Goal: Check status: Check status

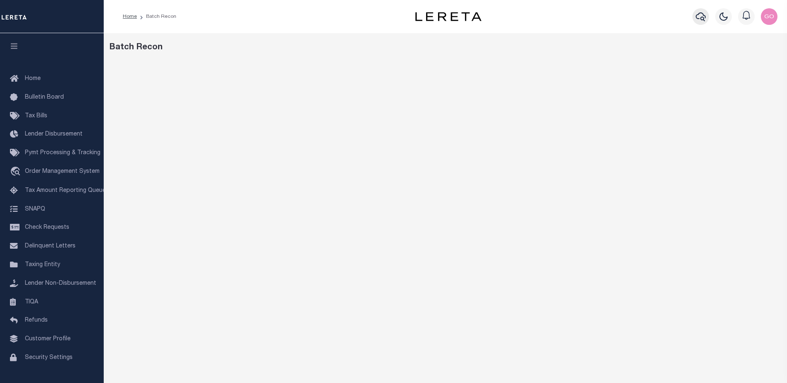
click at [703, 17] on icon "button" at bounding box center [700, 16] width 10 height 9
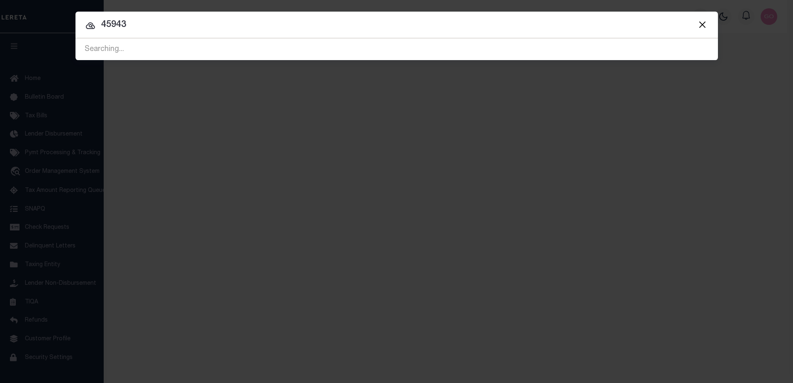
type input "45943"
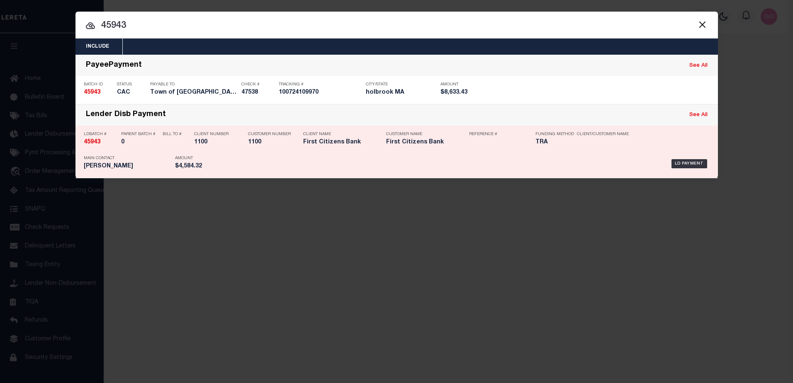
click at [95, 142] on strong "45943" at bounding box center [92, 142] width 17 height 6
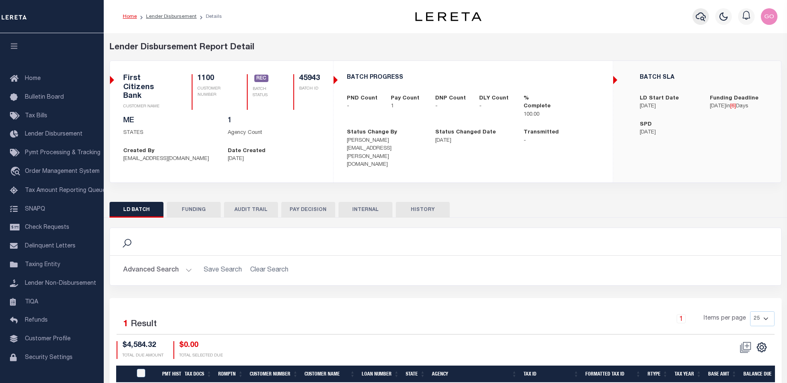
click at [703, 17] on icon "button" at bounding box center [700, 17] width 10 height 10
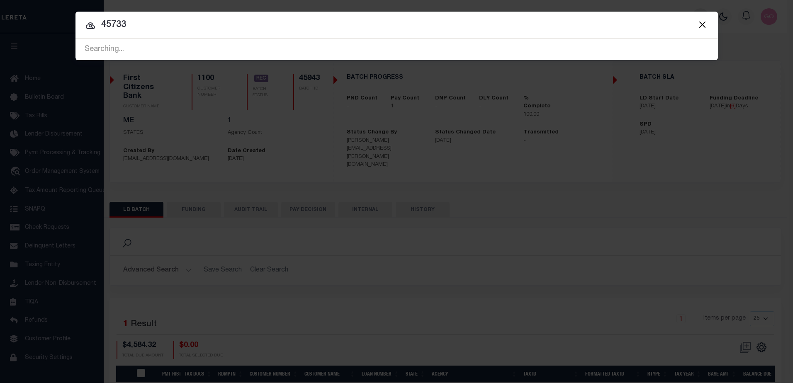
type input "45733"
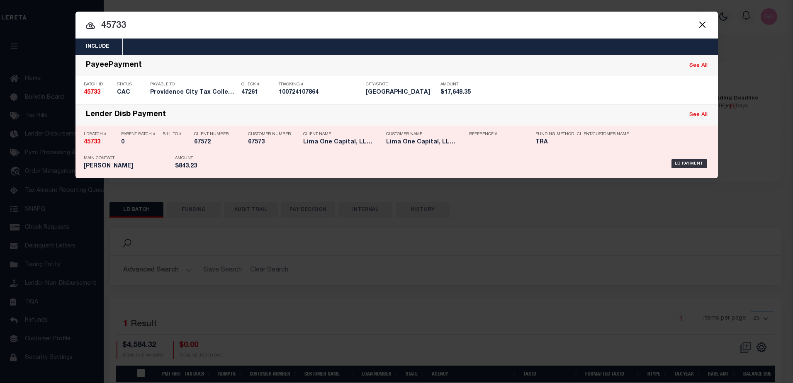
click at [90, 143] on strong "45733" at bounding box center [92, 142] width 17 height 6
checkbox input "true"
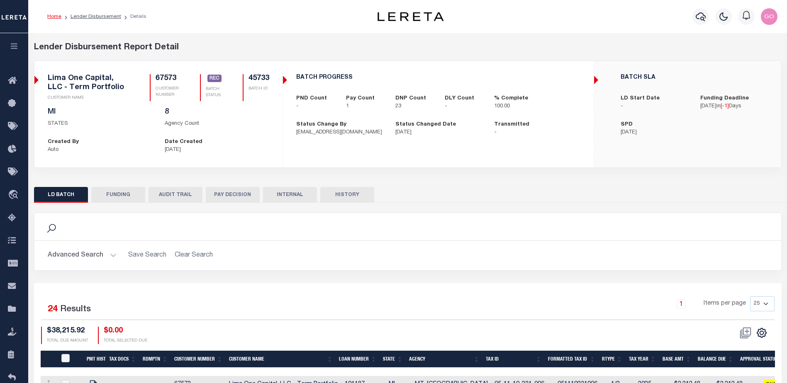
click at [292, 196] on button "INTERNAL" at bounding box center [290, 195] width 54 height 16
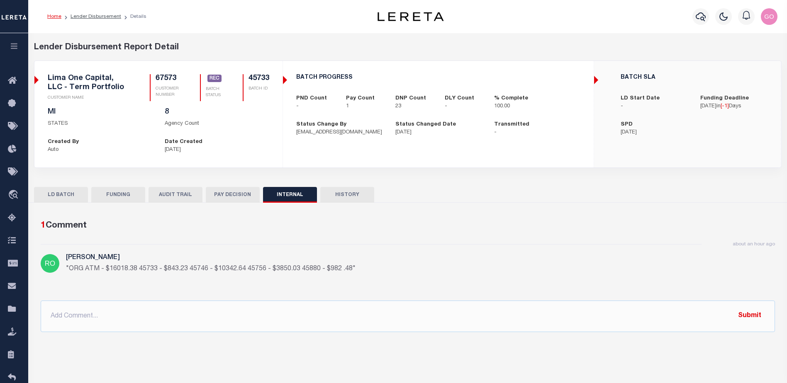
click at [714, 136] on div "BATCH SLA LD Start Date - Funding Deadline 09/02/2025 in [ -1 ] Days SPD 09/02/…" at bounding box center [686, 106] width 185 height 76
click at [702, 17] on icon "button" at bounding box center [700, 17] width 10 height 10
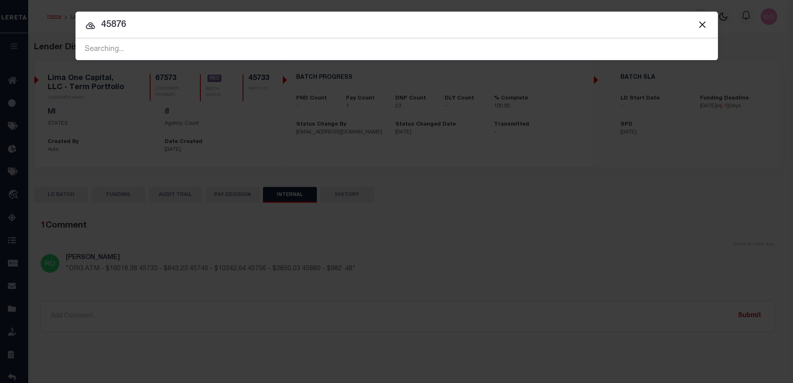
type input "45876"
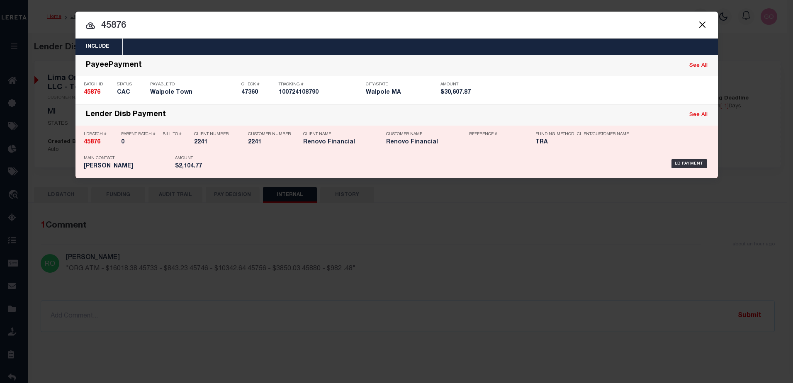
click at [95, 143] on strong "45876" at bounding box center [92, 142] width 17 height 6
checkbox input "true"
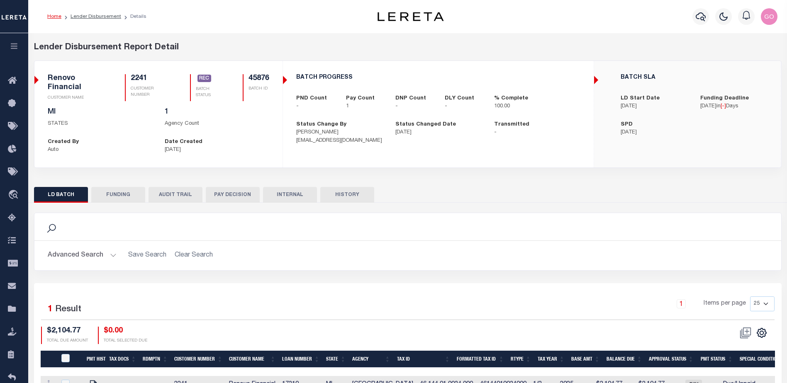
click at [286, 190] on button "INTERNAL" at bounding box center [290, 195] width 54 height 16
